Goal: Information Seeking & Learning: Learn about a topic

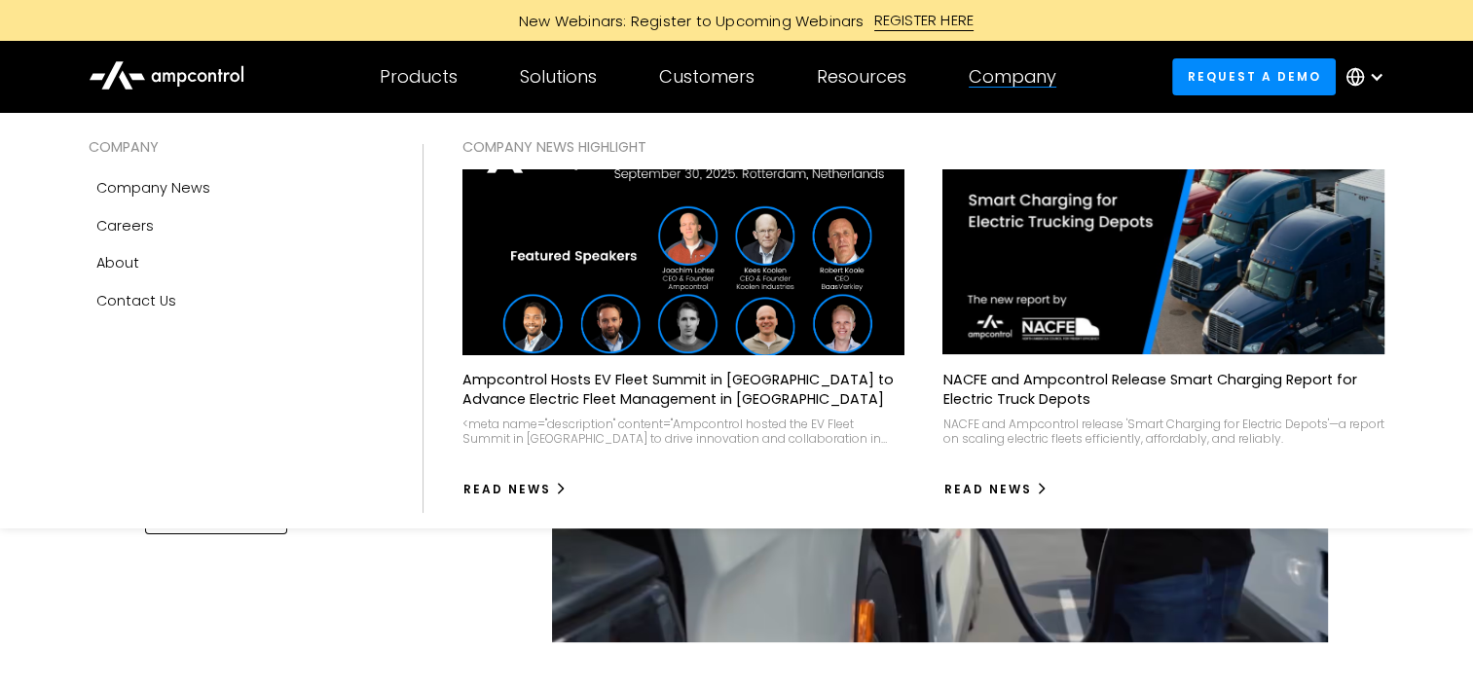
click at [615, 280] on img at bounding box center [683, 263] width 486 height 204
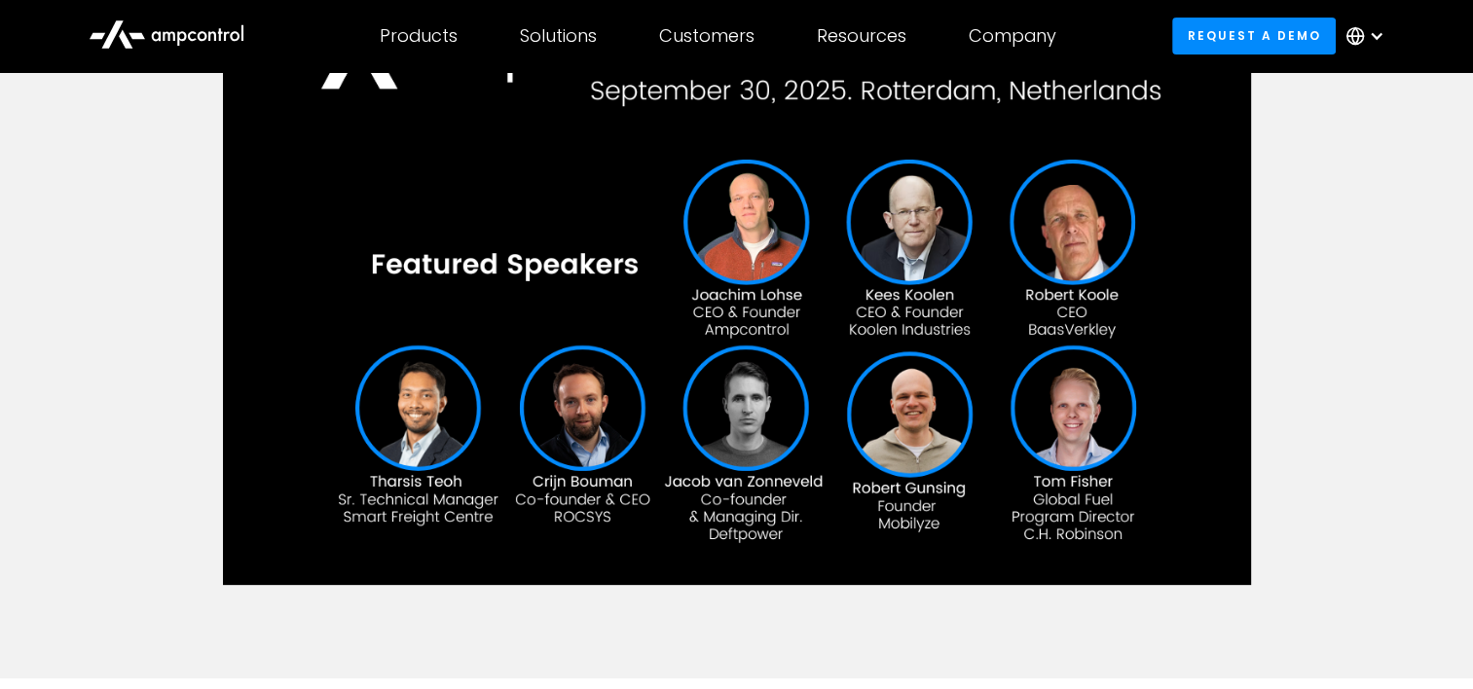
scroll to position [459, 0]
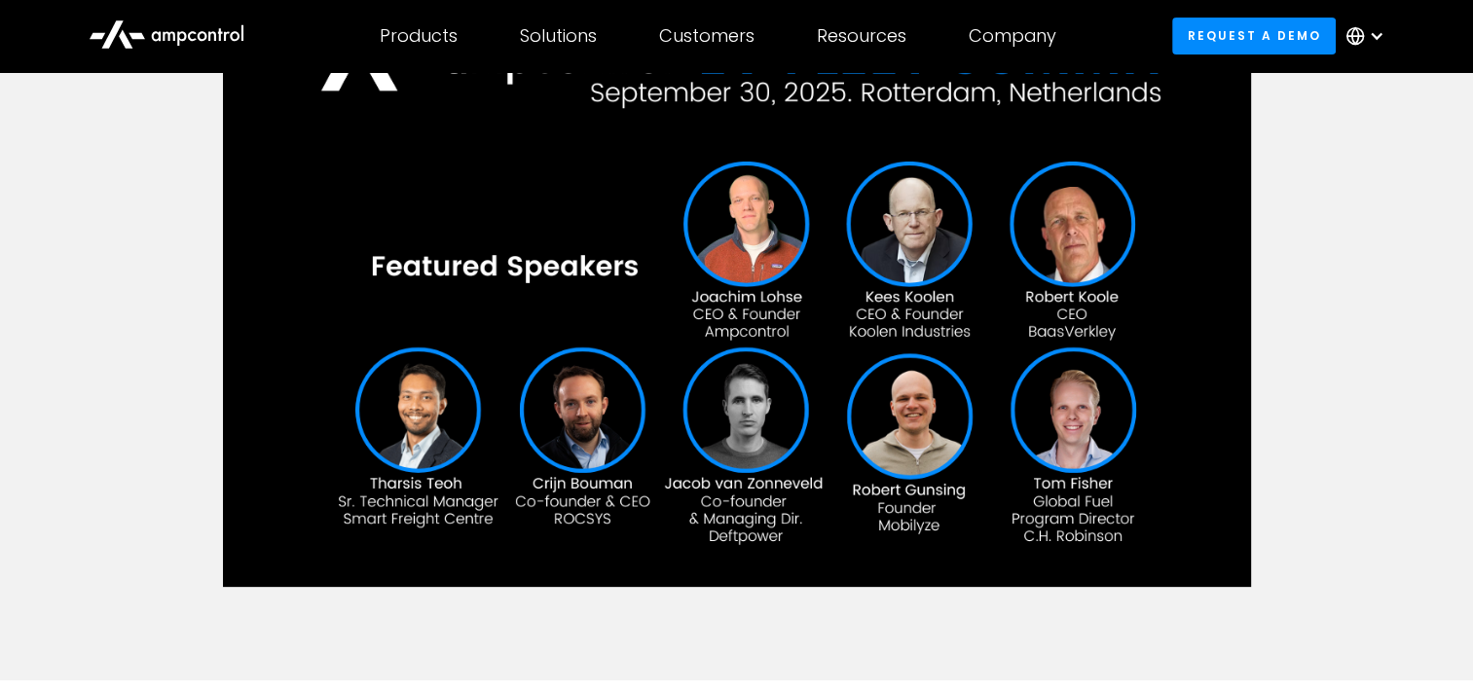
click at [913, 508] on img at bounding box center [737, 279] width 1028 height 617
